Goal: Task Accomplishment & Management: Use online tool/utility

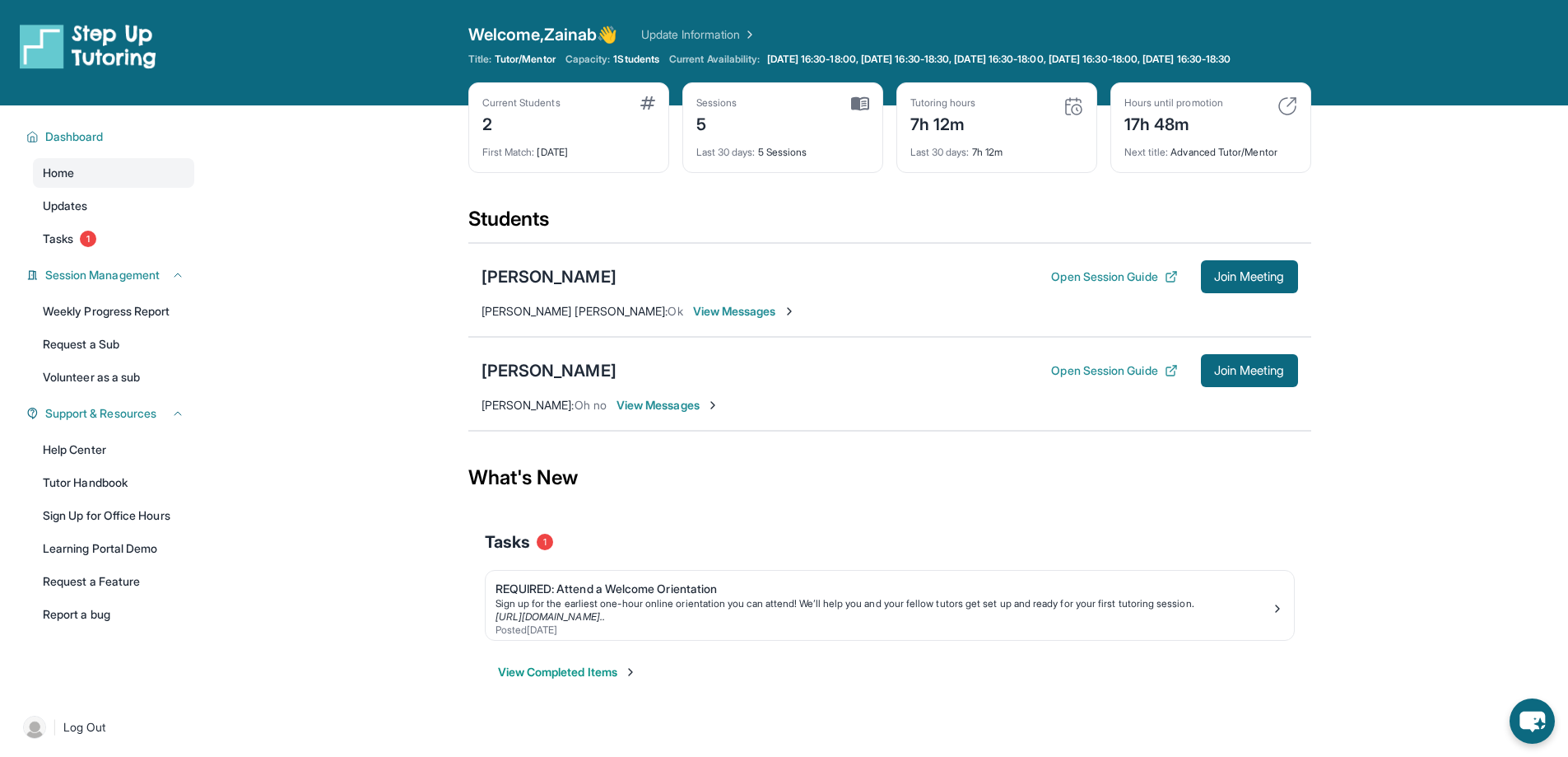
click at [675, 427] on div "Nathan Jesus Hen Open Session Guide Join Meeting Sharon Gubuan : Oh no View Mes…" at bounding box center [890, 384] width 843 height 94
click at [675, 414] on span "View Messages" at bounding box center [668, 405] width 103 height 17
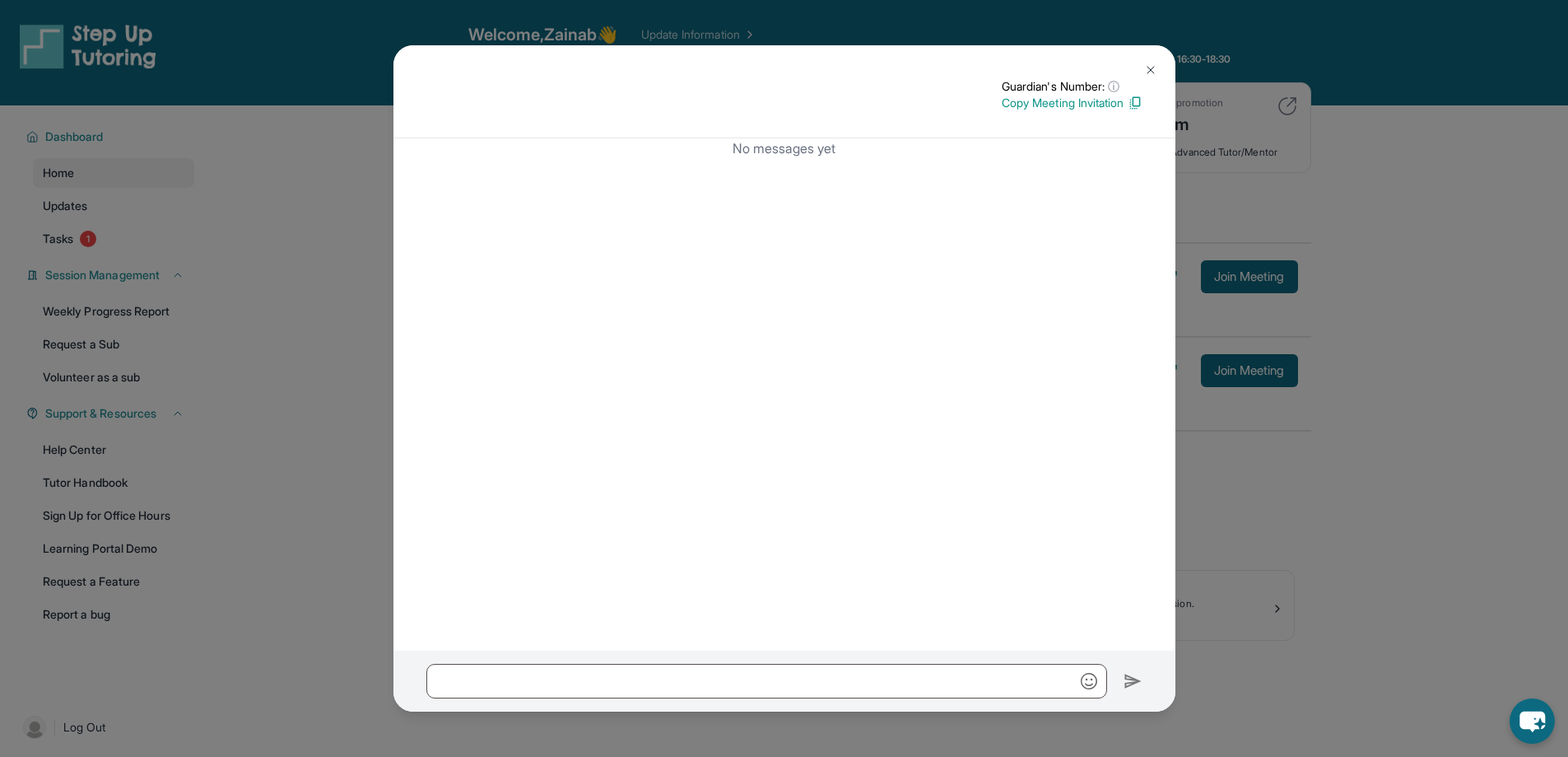
click at [1149, 73] on img at bounding box center [1150, 70] width 13 height 13
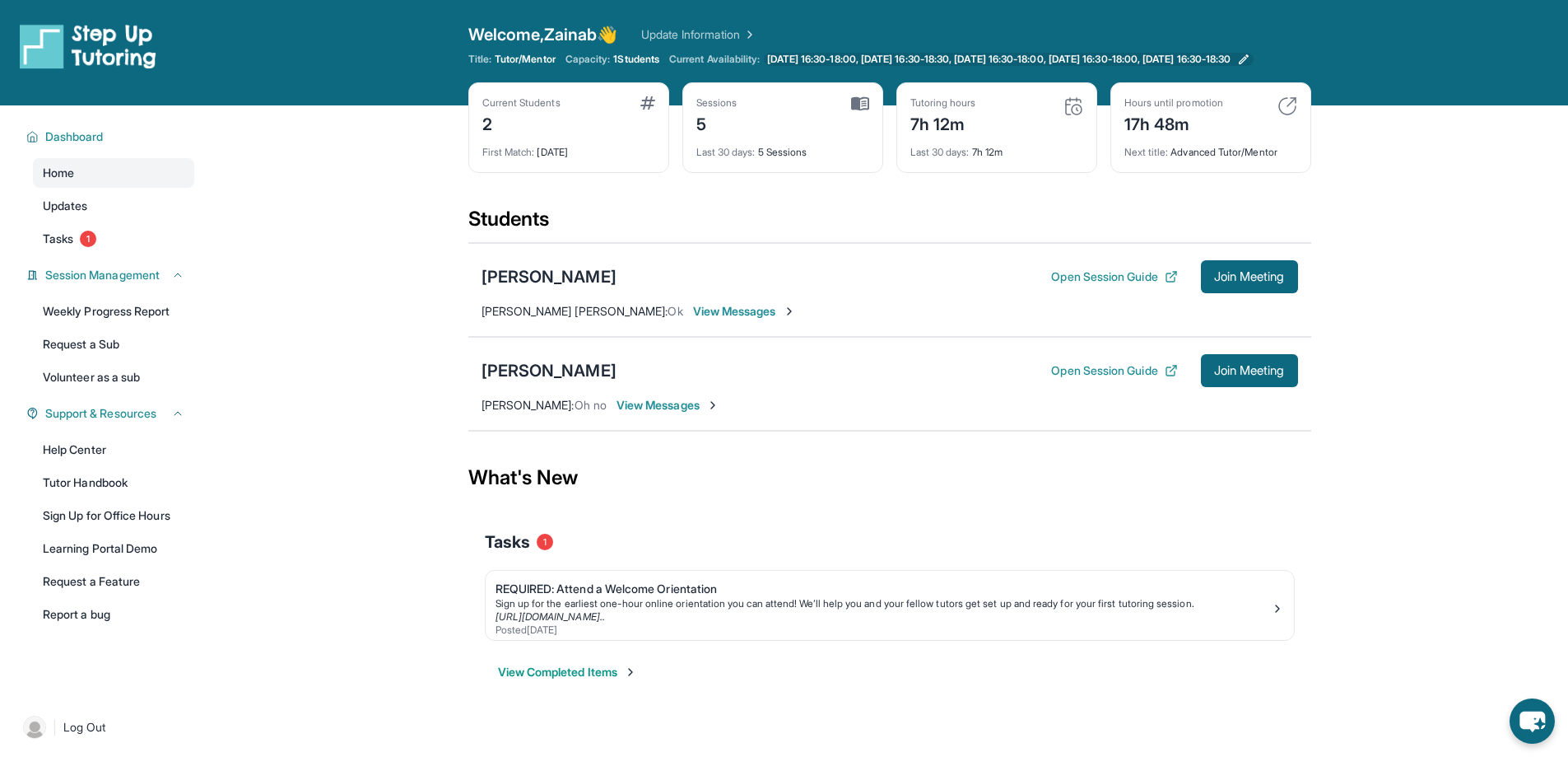
click at [883, 65] on span "[DATE] 16:30-18:00, [DATE] 16:30-18:30, [DATE] 16:30-18:00, [DATE] 16:30-18:00,…" at bounding box center [999, 58] width 464 height 13
drag, startPoint x: 1128, startPoint y: 134, endPoint x: 1201, endPoint y: 140, distance: 73.2
click at [1201, 136] on div "17h 48m" at bounding box center [1174, 122] width 99 height 26
click at [1528, 273] on main "Current Students 2 First Match : 8 days ago Sessions 5 Last 30 days : 5 Session…" at bounding box center [889, 413] width 1358 height 615
click at [1256, 375] on span "Join Meeting" at bounding box center [1249, 370] width 71 height 10
